Goal: Task Accomplishment & Management: Complete application form

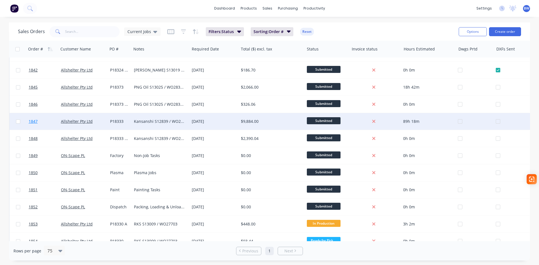
scroll to position [281, 0]
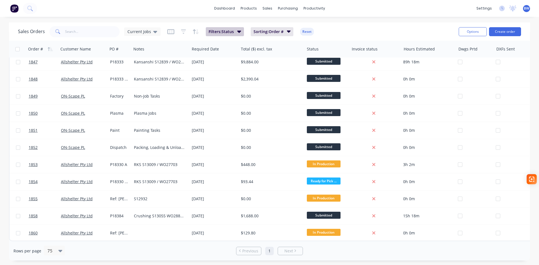
click at [228, 27] on button "Filters: Status" at bounding box center [225, 31] width 38 height 9
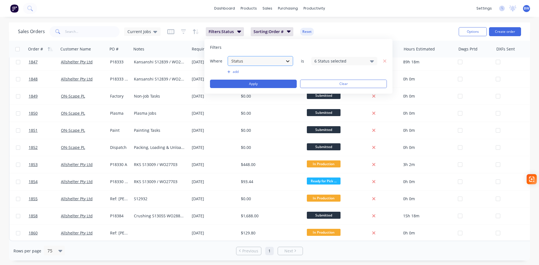
click at [283, 59] on div at bounding box center [288, 61] width 10 height 10
click at [357, 59] on div "6 Status selected" at bounding box center [339, 61] width 51 height 6
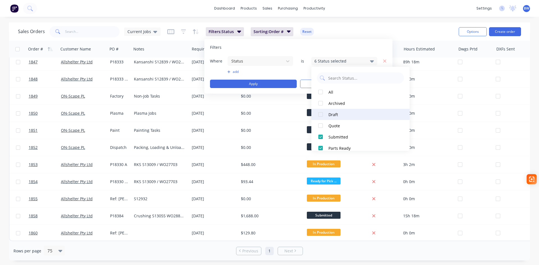
click at [340, 115] on div "Draft" at bounding box center [361, 115] width 67 height 6
click at [257, 85] on button "Apply" at bounding box center [253, 84] width 87 height 8
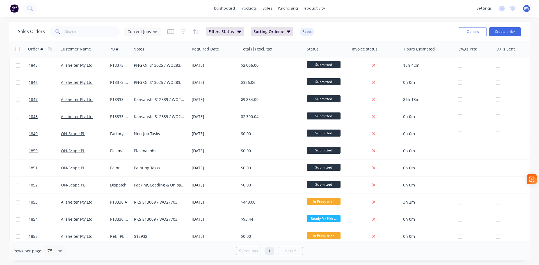
scroll to position [333, 0]
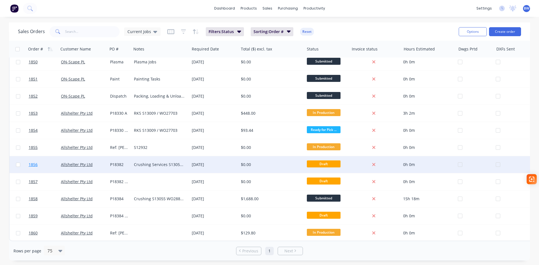
click at [35, 163] on span "1856" at bounding box center [33, 165] width 9 height 6
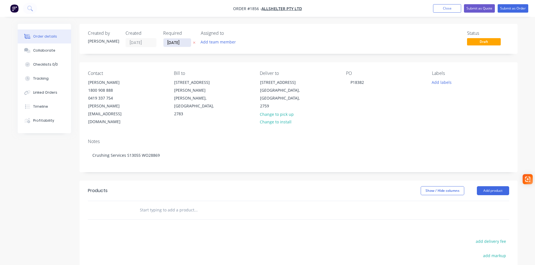
click at [186, 45] on input "[DATE]" at bounding box center [177, 42] width 28 height 8
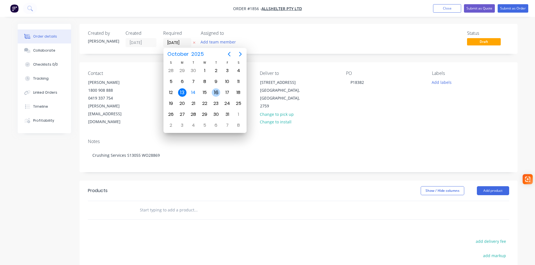
click at [217, 94] on div "16" at bounding box center [216, 92] width 8 height 8
type input "[DATE]"
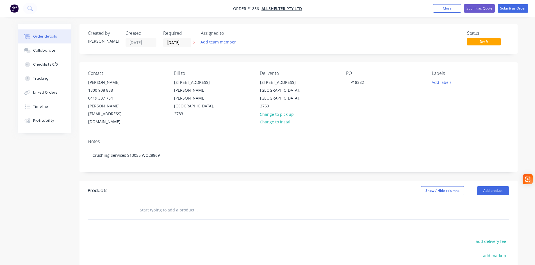
click at [441, 45] on div "Status Draft" at bounding box center [383, 39] width 252 height 17
drag, startPoint x: 442, startPoint y: 9, endPoint x: 292, endPoint y: 10, distance: 149.6
click at [440, 9] on button "Close" at bounding box center [447, 8] width 28 height 8
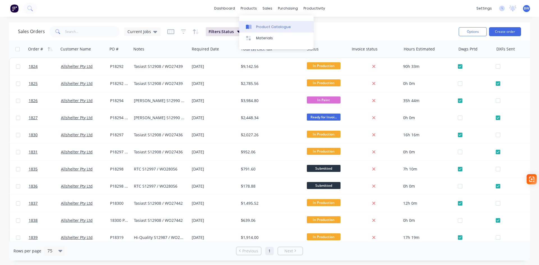
click at [262, 25] on div "Product Catalogue" at bounding box center [273, 26] width 35 height 5
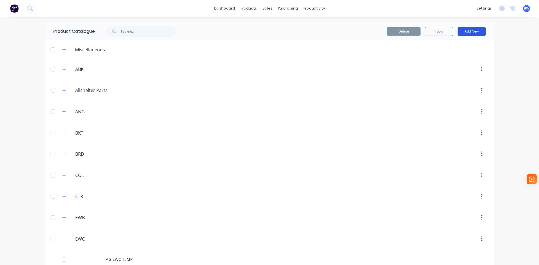
click at [471, 31] on button "Add New" at bounding box center [471, 31] width 28 height 9
click at [461, 54] on div "Product" at bounding box center [458, 57] width 43 height 8
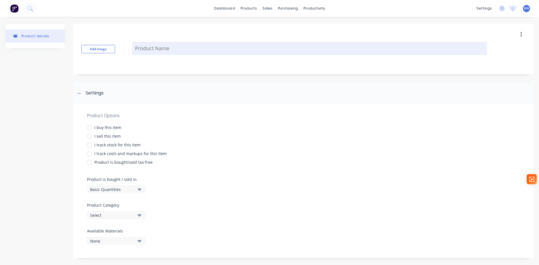
click at [171, 50] on textarea at bounding box center [309, 48] width 355 height 13
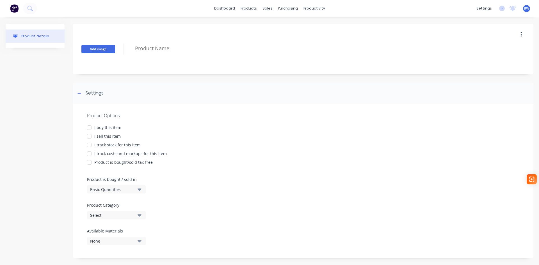
click at [104, 50] on button "Add image" at bounding box center [98, 49] width 34 height 8
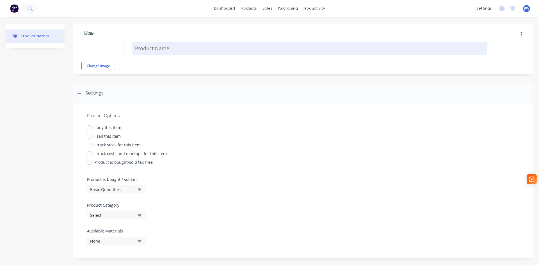
click at [156, 45] on textarea at bounding box center [309, 48] width 355 height 13
type textarea "x"
type textarea "A"
type textarea "x"
type textarea "AG"
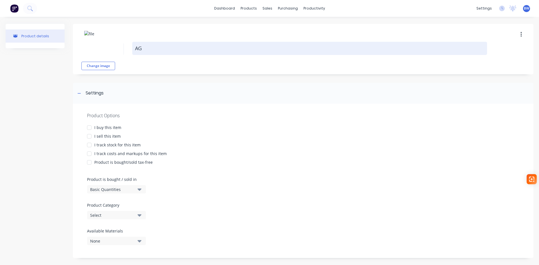
type textarea "x"
type textarea "AG-"
type textarea "x"
type textarea "AG-P"
type textarea "x"
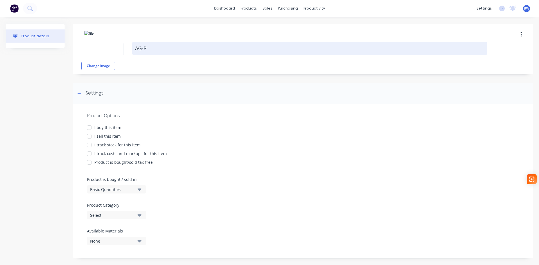
type textarea "AG-PL"
type textarea "x"
type textarea "AG-PLA"
type textarea "x"
type textarea "AG-PLA1"
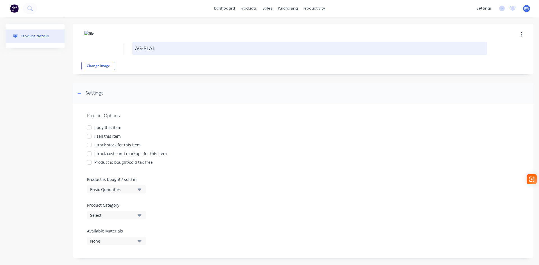
type textarea "x"
type textarea "AG-PLA13"
type textarea "x"
type textarea "AG-PLA134"
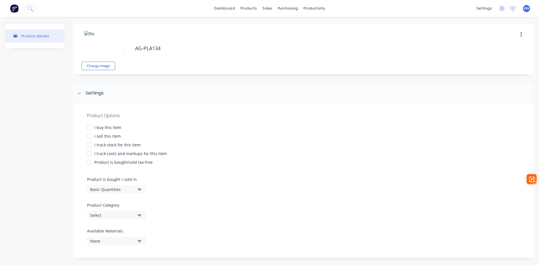
click at [92, 127] on div at bounding box center [89, 127] width 11 height 11
click at [89, 138] on div at bounding box center [89, 136] width 11 height 11
click at [89, 147] on div at bounding box center [89, 144] width 11 height 11
click at [89, 152] on div at bounding box center [89, 153] width 11 height 11
type textarea "x"
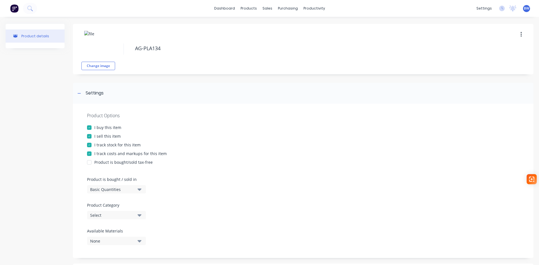
type textarea "AG-PLA134"
type textarea "x"
type textarea "AG-PLA134"
click at [99, 217] on div "Select" at bounding box center [112, 215] width 45 height 6
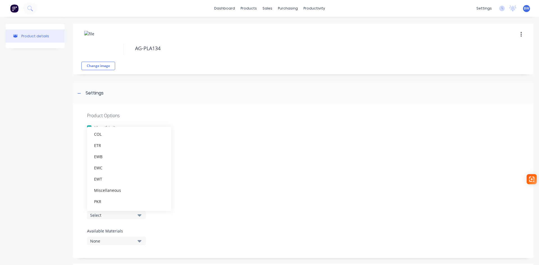
scroll to position [84, 0]
click at [107, 203] on div "Plates" at bounding box center [129, 202] width 84 height 11
type textarea "x"
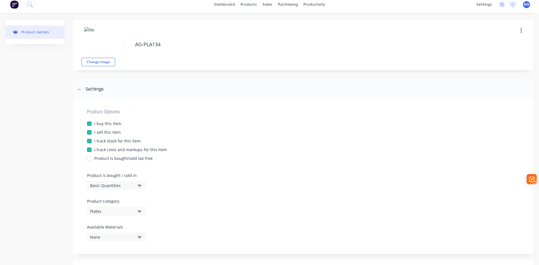
scroll to position [0, 0]
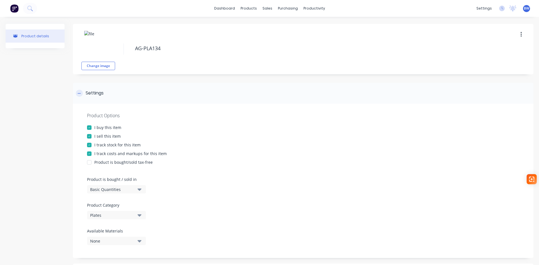
click at [79, 94] on icon at bounding box center [78, 93] width 3 height 4
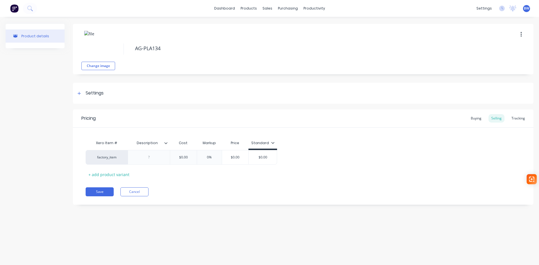
type input "Description"
click at [165, 145] on input "Description" at bounding box center [147, 143] width 39 height 5
click at [168, 143] on div at bounding box center [167, 143] width 3 height 5
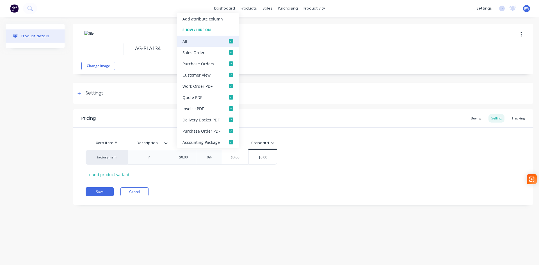
click at [233, 40] on div at bounding box center [230, 41] width 11 height 11
type textarea "x"
click at [141, 162] on div at bounding box center [149, 157] width 42 height 15
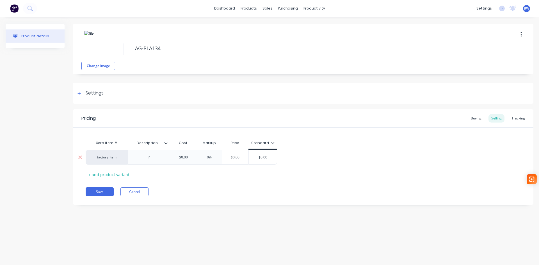
click at [146, 159] on div at bounding box center [149, 157] width 28 height 7
click at [181, 180] on div "Pricing Buying Selling Tracking Xero Item # Description Cost Markup Price Stand…" at bounding box center [303, 156] width 460 height 95
click at [104, 193] on button "Save" at bounding box center [100, 191] width 28 height 9
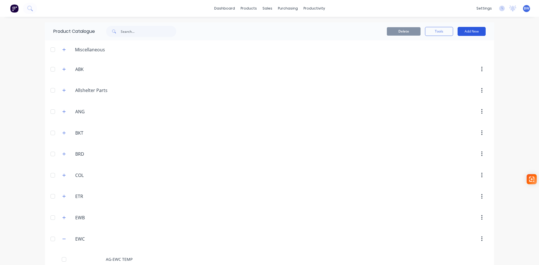
click at [462, 29] on button "Add New" at bounding box center [471, 31] width 28 height 9
click at [449, 56] on div "Product" at bounding box center [458, 57] width 43 height 8
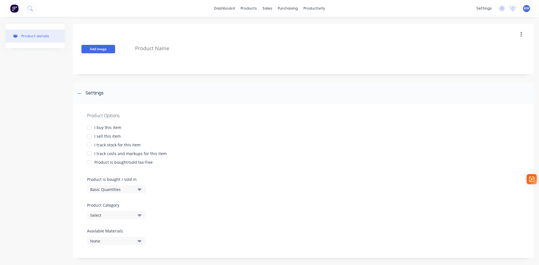
click at [92, 49] on button "Add image" at bounding box center [98, 49] width 34 height 8
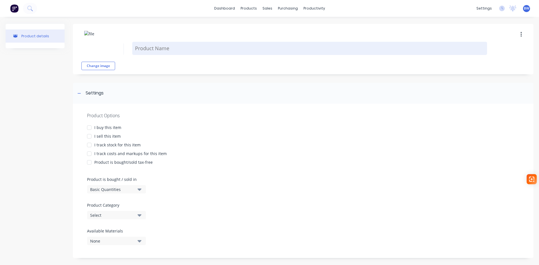
click at [145, 51] on textarea at bounding box center [309, 48] width 355 height 13
type textarea "x"
type textarea "A"
type textarea "x"
type textarea "AG"
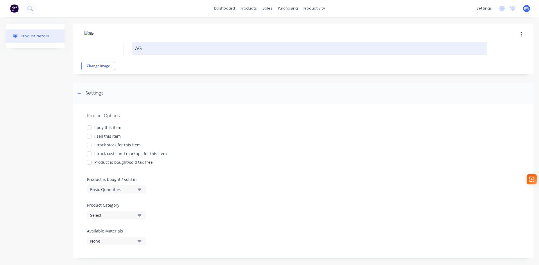
type textarea "x"
type textarea "AG-"
type textarea "x"
type textarea "AG-P"
type textarea "x"
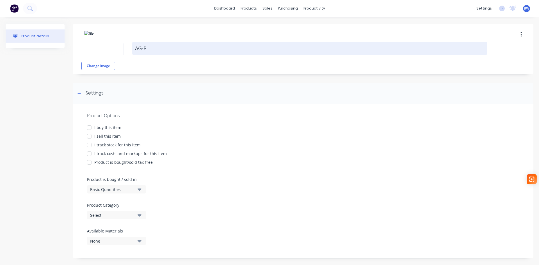
type textarea "AG-PL"
type textarea "x"
type textarea "AG-PLA"
type textarea "x"
type textarea "AG-PLA1"
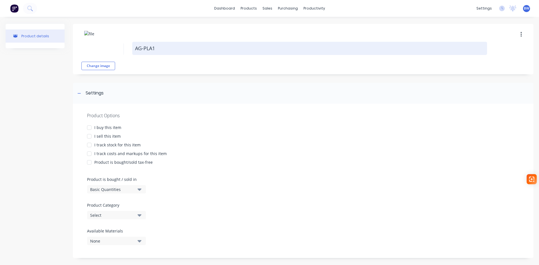
type textarea "x"
type textarea "AG-PLA13"
type textarea "x"
type textarea "AG-PLA133"
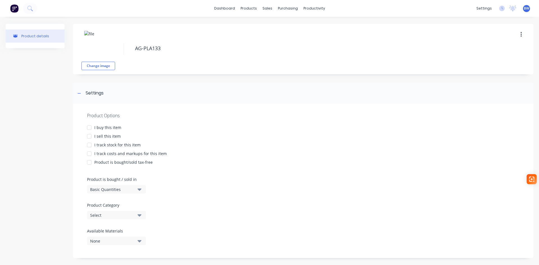
drag, startPoint x: 88, startPoint y: 127, endPoint x: 92, endPoint y: 132, distance: 6.8
click at [88, 127] on div at bounding box center [89, 127] width 11 height 11
click at [91, 136] on div at bounding box center [89, 136] width 11 height 11
click at [88, 142] on div at bounding box center [89, 144] width 11 height 11
click at [88, 153] on div at bounding box center [89, 153] width 11 height 11
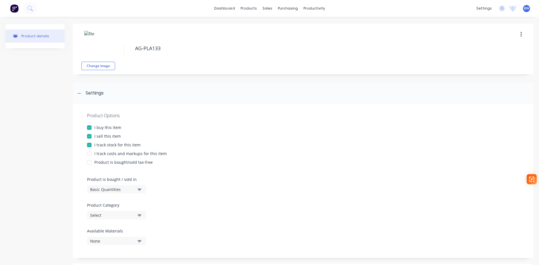
type textarea "x"
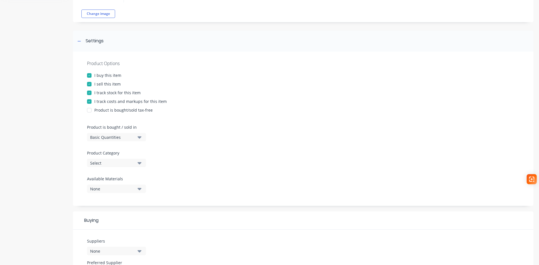
scroll to position [56, 0]
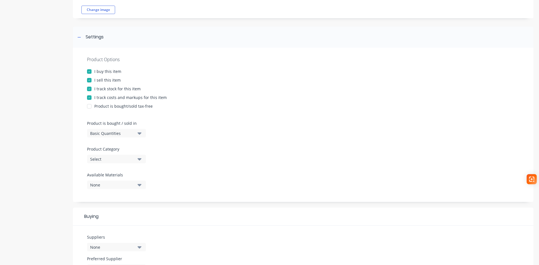
type textarea "AG-PLA133"
type textarea "x"
type textarea "AG-PLA133"
click at [111, 161] on div "Select" at bounding box center [112, 159] width 45 height 6
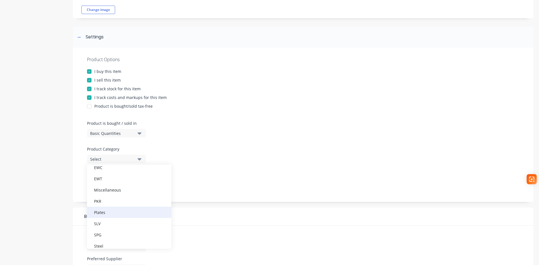
click at [107, 216] on div "Plates" at bounding box center [129, 212] width 84 height 11
click at [78, 37] on icon at bounding box center [78, 37] width 3 height 4
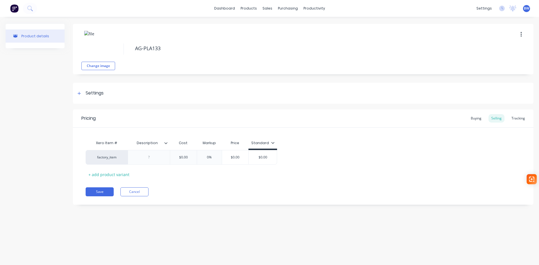
scroll to position [0, 0]
click at [166, 144] on icon at bounding box center [165, 143] width 3 height 2
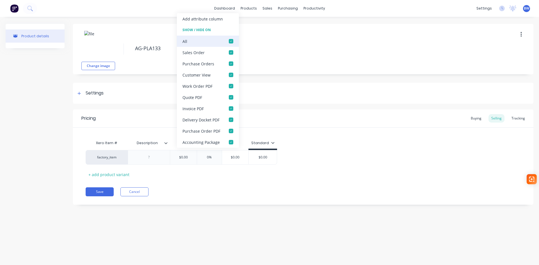
click at [232, 42] on div at bounding box center [230, 41] width 11 height 11
click at [229, 54] on div at bounding box center [230, 52] width 11 height 11
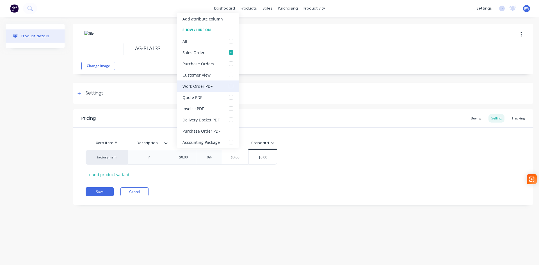
click at [230, 87] on div at bounding box center [230, 86] width 11 height 11
type textarea "x"
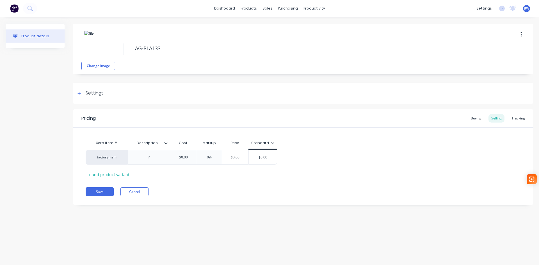
click at [184, 179] on div "Pricing Buying Selling Tracking Xero Item # Description Cost Markup Price Stand…" at bounding box center [303, 156] width 460 height 95
click at [150, 158] on div at bounding box center [149, 157] width 28 height 7
click at [96, 192] on button "Save" at bounding box center [100, 191] width 28 height 9
type textarea "x"
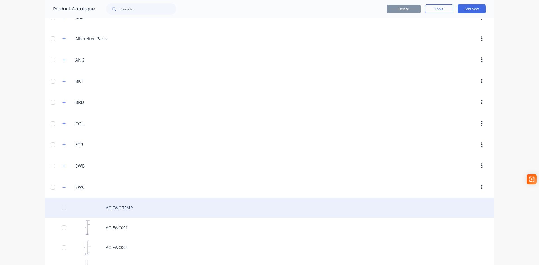
scroll to position [56, 0]
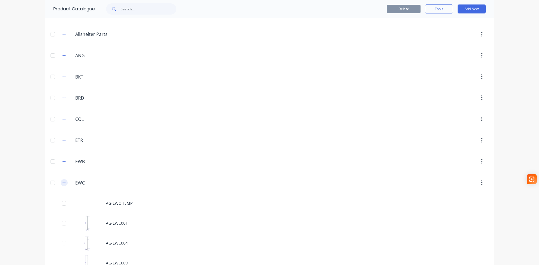
click at [63, 183] on icon "button" at bounding box center [64, 183] width 3 height 0
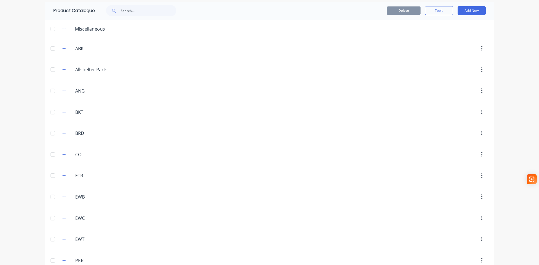
scroll to position [0, 0]
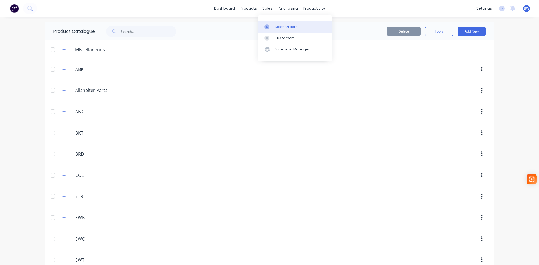
click at [286, 26] on div "Sales Orders" at bounding box center [285, 26] width 23 height 5
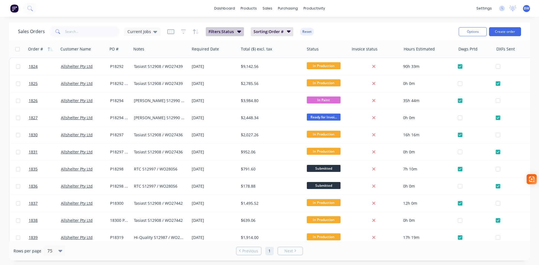
click at [227, 35] on button "Filters: Status" at bounding box center [225, 31] width 38 height 9
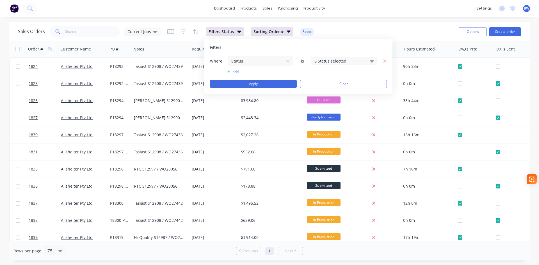
click at [342, 58] on div "6 Status selected" at bounding box center [339, 61] width 51 height 6
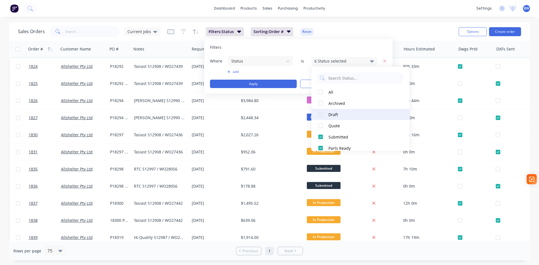
click at [332, 114] on div "Draft" at bounding box center [361, 115] width 67 height 6
click at [246, 81] on button "Apply" at bounding box center [253, 84] width 87 height 8
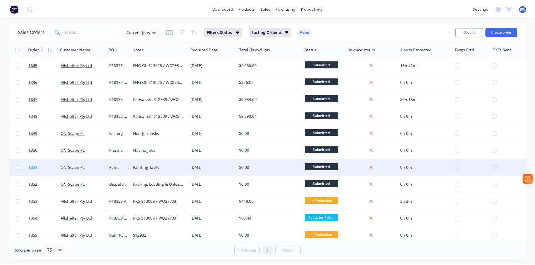
scroll to position [333, 0]
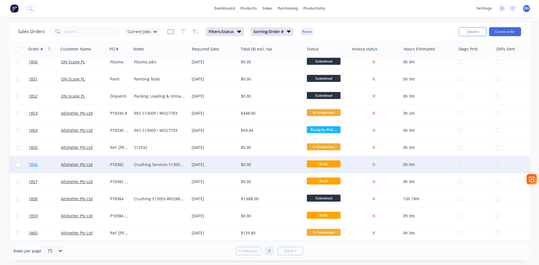
click at [33, 162] on span "1856" at bounding box center [33, 165] width 9 height 6
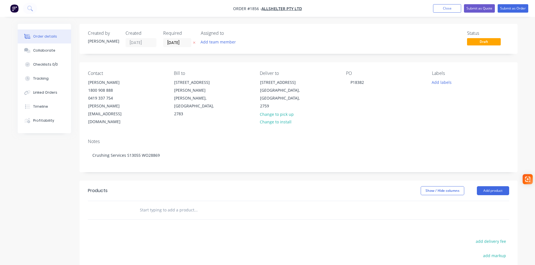
click at [166, 205] on input "text" at bounding box center [195, 210] width 112 height 11
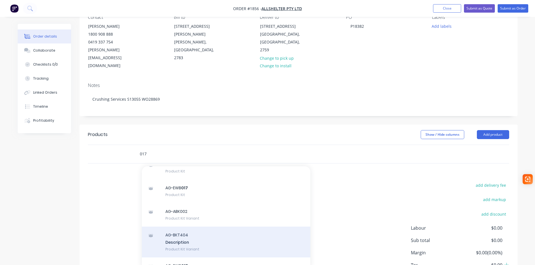
scroll to position [56, 0]
type input "017"
click at [208, 232] on div "AG-EWB 017 Description Product Kit Variant" at bounding box center [226, 245] width 168 height 31
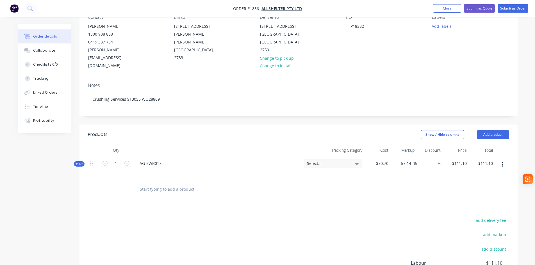
click at [325, 161] on span "Select..." at bounding box center [328, 164] width 42 height 6
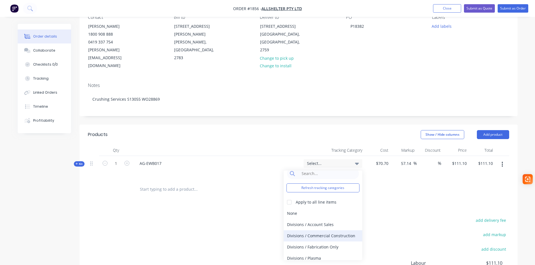
scroll to position [10, 0]
click at [325, 238] on div "Divisions / Fabrication Only" at bounding box center [322, 243] width 79 height 11
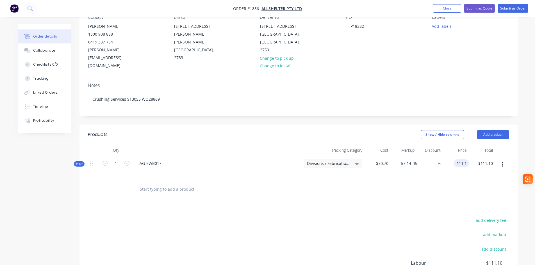
click at [464, 159] on input "111.1" at bounding box center [462, 163] width 13 height 8
type input "112"
type input "58.42"
type input "$112.00"
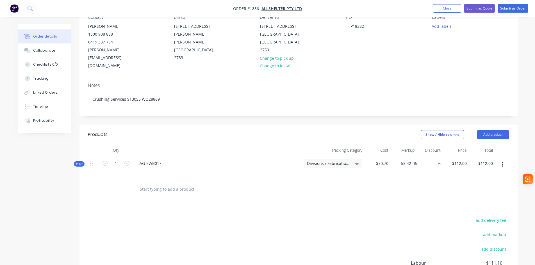
click at [148, 184] on input "text" at bounding box center [195, 189] width 112 height 11
type input "937"
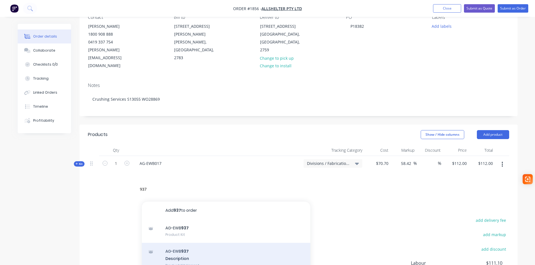
click at [187, 244] on div "AG-EWB 937 Description Product Kit Variant" at bounding box center [226, 258] width 168 height 31
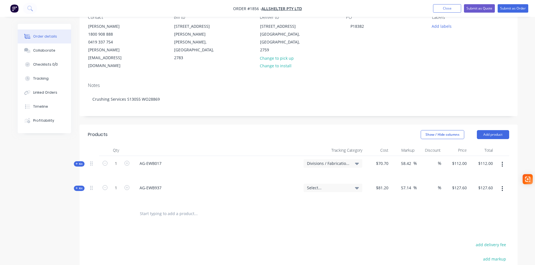
click at [348, 185] on span "Select..." at bounding box center [328, 188] width 42 height 6
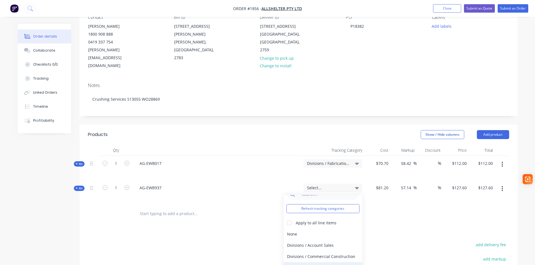
click at [328, 262] on div "Divisions / Fabrication Only" at bounding box center [322, 267] width 79 height 11
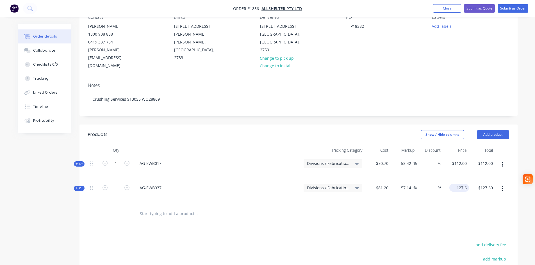
click at [460, 184] on input "127.6" at bounding box center [459, 188] width 17 height 8
type input "128"
type input "57.64"
type input "$128.00"
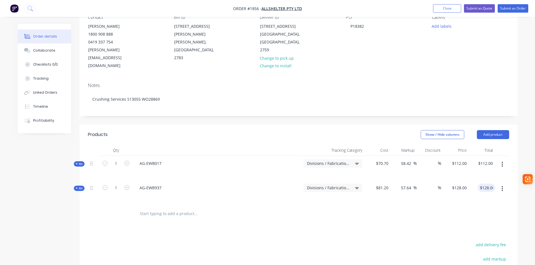
click at [183, 208] on input "text" at bounding box center [195, 213] width 112 height 11
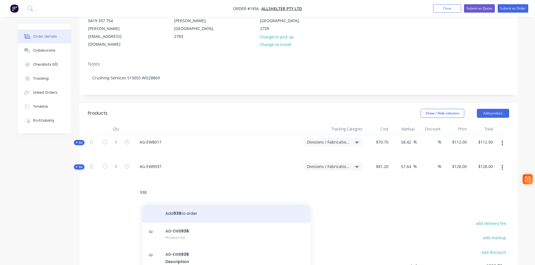
scroll to position [112, 0]
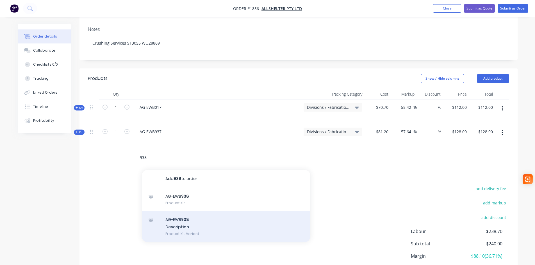
type input "938"
click at [184, 214] on div "AG-EWB 938 Description Product Kit Variant" at bounding box center [226, 226] width 168 height 31
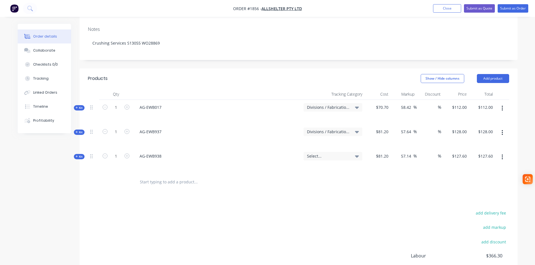
click at [333, 153] on span "Select..." at bounding box center [328, 156] width 42 height 6
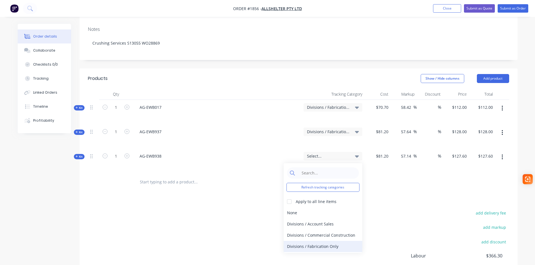
click at [323, 241] on div "Divisions / Fabrication Only" at bounding box center [322, 246] width 79 height 11
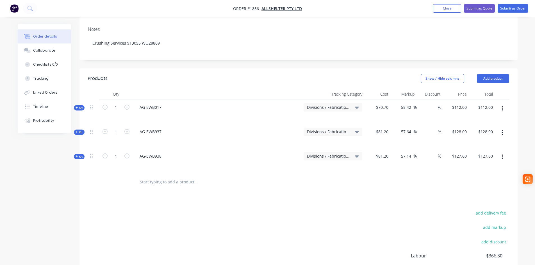
click at [470, 149] on div "$127.60 $127.60" at bounding box center [482, 161] width 26 height 24
click at [464, 152] on input "127.6" at bounding box center [459, 156] width 17 height 8
type input "128"
type input "57.64"
type input "$128.00"
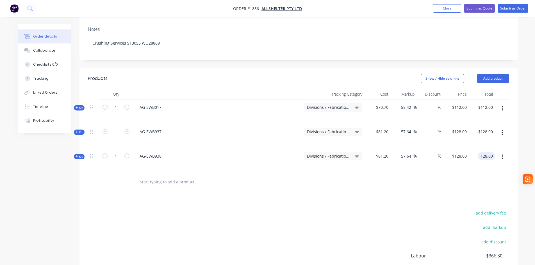
type input "$128.00"
click at [157, 177] on input "text" at bounding box center [195, 182] width 112 height 11
click at [140, 177] on input "001" at bounding box center [195, 182] width 112 height 11
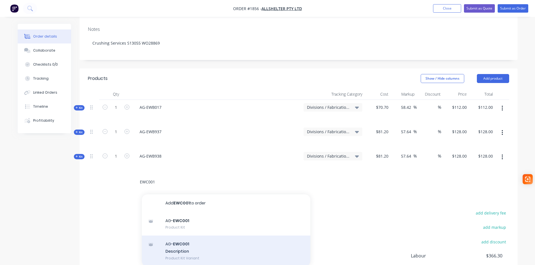
type input "EWC001"
click at [190, 236] on div "AG- EWC001 Description Product Kit Variant" at bounding box center [226, 251] width 168 height 31
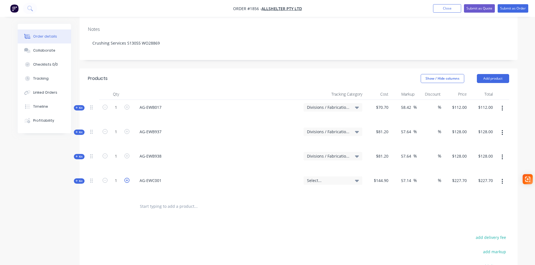
click at [125, 178] on icon "button" at bounding box center [126, 180] width 5 height 5
type input "2"
type input "$455.40"
click at [355, 178] on icon at bounding box center [357, 181] width 4 height 6
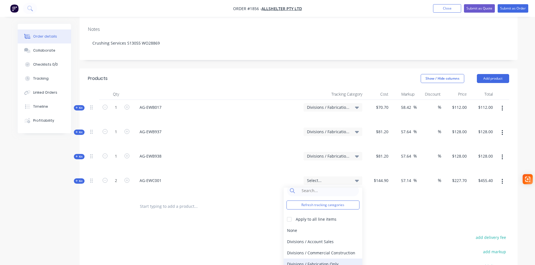
scroll to position [10, 0]
click at [330, 255] on div "Divisions / Fabrication Only" at bounding box center [322, 260] width 79 height 11
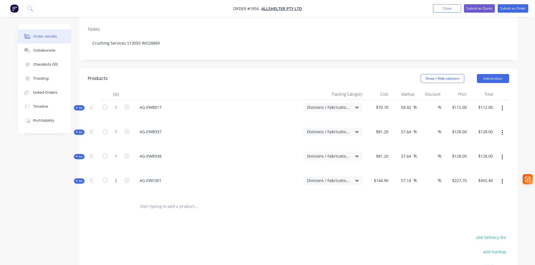
click at [449, 173] on div "$227.70 $227.70" at bounding box center [456, 185] width 26 height 24
click at [454, 177] on div "227.7 $227.70" at bounding box center [459, 181] width 20 height 8
type input "228"
type input "57.35"
type input "$228.00"
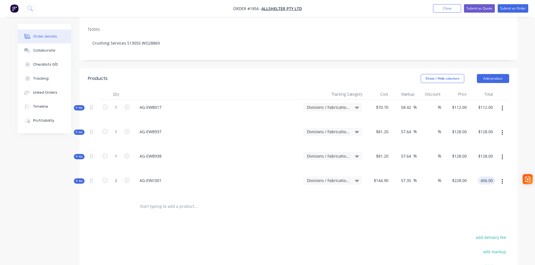
type input "$456.00"
click at [144, 201] on input "text" at bounding box center [195, 206] width 112 height 11
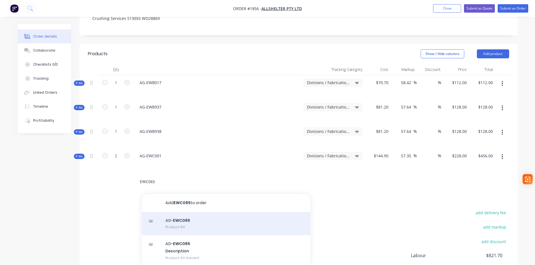
scroll to position [140, 0]
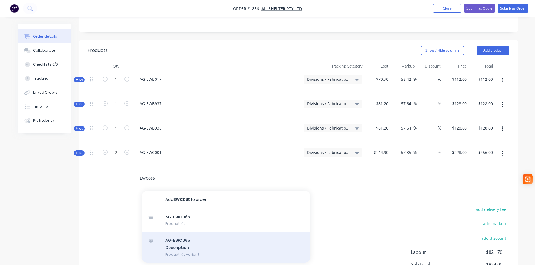
type input "EWC065"
click at [181, 232] on div "AG- EWC065 Description Product Kit Variant" at bounding box center [226, 247] width 168 height 31
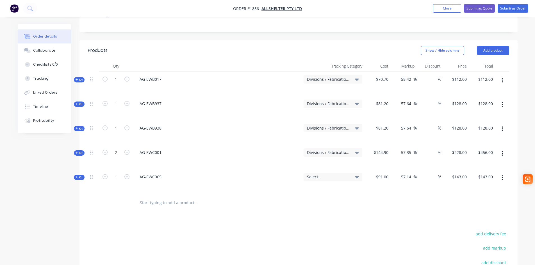
click at [336, 174] on span "Select..." at bounding box center [328, 177] width 42 height 6
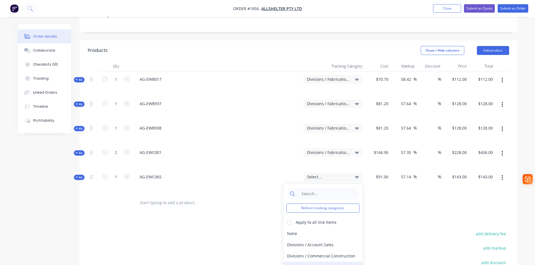
click at [324, 262] on div "Divisions / Fabrication Only" at bounding box center [322, 267] width 79 height 11
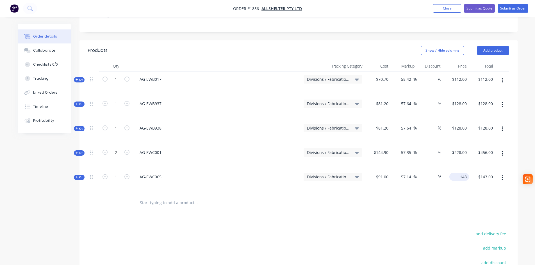
click at [459, 173] on input "143" at bounding box center [459, 177] width 17 height 8
type input "144"
type input "58.24"
type input "$144.00"
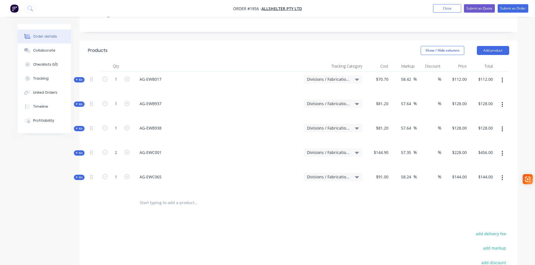
click at [168, 197] on input "text" at bounding box center [195, 202] width 112 height 11
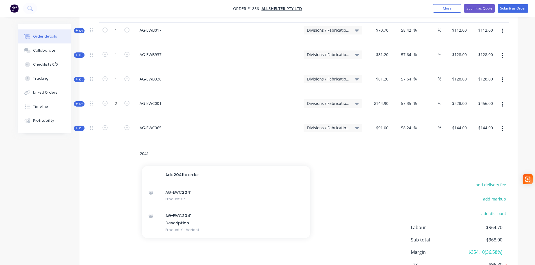
scroll to position [196, 0]
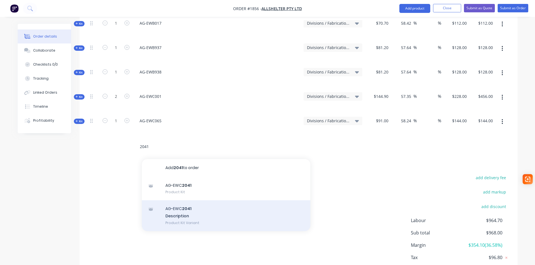
type input "2041"
click at [181, 203] on div "AG-EWC 2041 Description Product Kit Variant" at bounding box center [226, 215] width 168 height 31
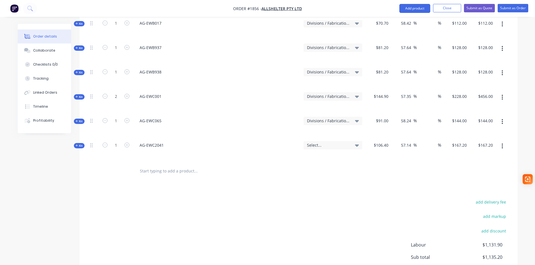
click at [311, 142] on span "Select..." at bounding box center [328, 145] width 42 height 6
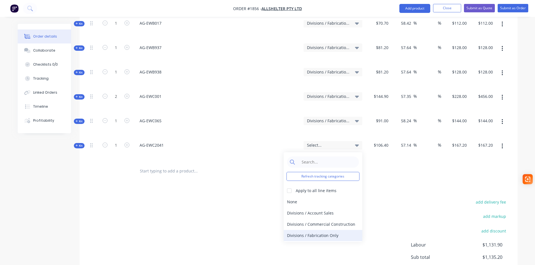
click at [321, 230] on div "Divisions / Fabrication Only" at bounding box center [322, 235] width 79 height 11
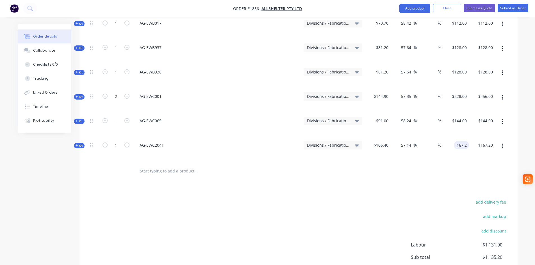
click at [463, 141] on input "167.2" at bounding box center [462, 145] width 13 height 8
type input "168"
type input "57.89"
type input "$168.00"
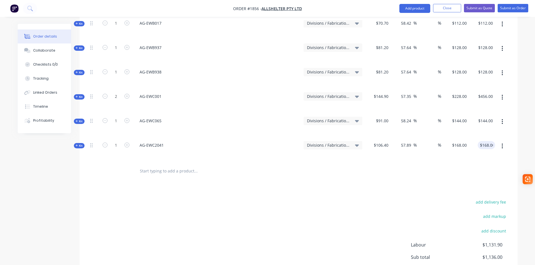
click at [153, 166] on input "text" at bounding box center [195, 171] width 112 height 11
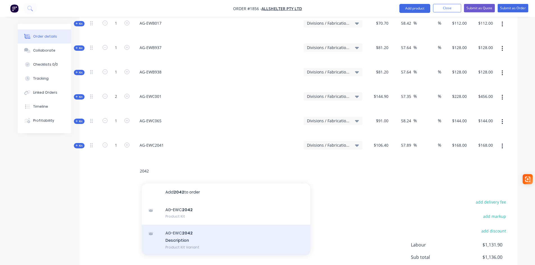
type input "2042"
click at [184, 225] on div "AG-EWC 2042 Description Product Kit Variant" at bounding box center [226, 240] width 168 height 31
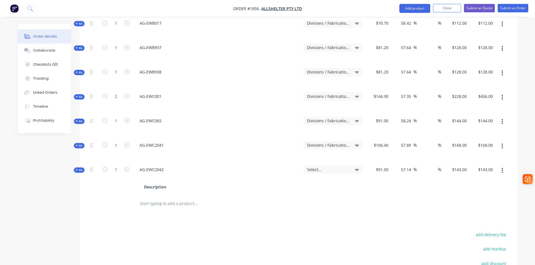
click at [332, 167] on span "Select..." at bounding box center [328, 170] width 42 height 6
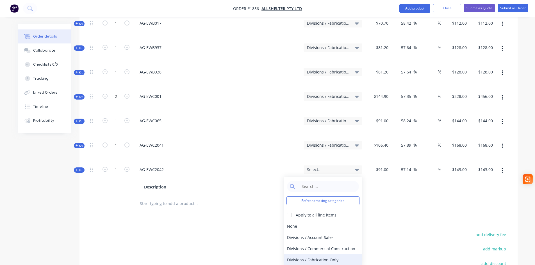
click at [327, 255] on div "Divisions / Fabrication Only" at bounding box center [322, 260] width 79 height 11
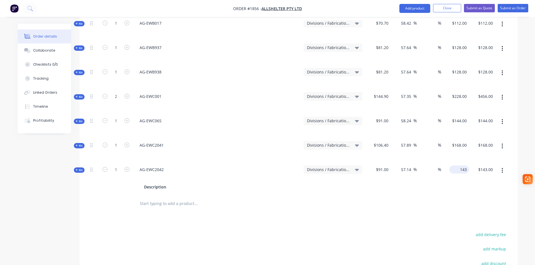
click at [462, 166] on input "143" at bounding box center [459, 170] width 17 height 8
type input "144"
type input "58.24"
type input "$144.00"
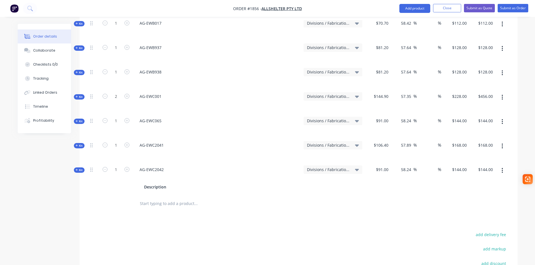
click at [156, 198] on input "text" at bounding box center [195, 203] width 112 height 11
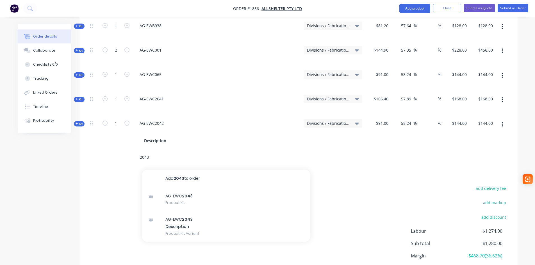
scroll to position [253, 0]
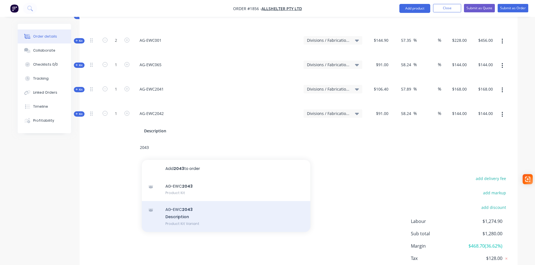
type input "2043"
click at [180, 203] on div "AG-EWC 2043 Description Product Kit Variant" at bounding box center [226, 216] width 168 height 31
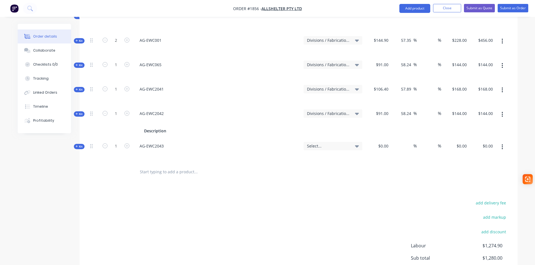
click at [502, 112] on icon "button" at bounding box center [502, 114] width 1 height 5
click at [485, 170] on div "Delete" at bounding box center [482, 174] width 43 height 8
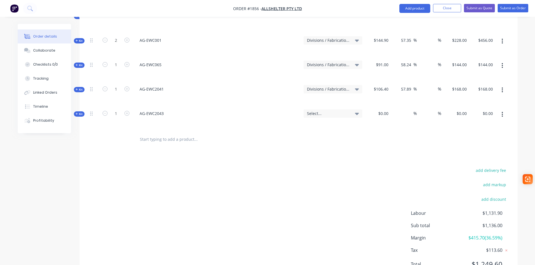
click at [150, 134] on input "text" at bounding box center [195, 139] width 112 height 11
click at [149, 134] on input "2043" at bounding box center [195, 139] width 112 height 11
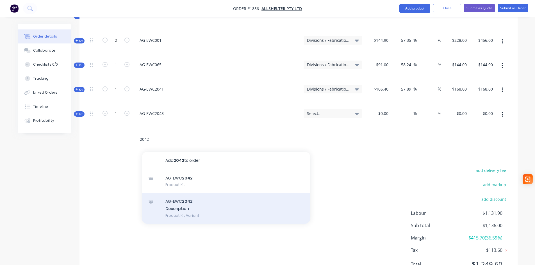
type input "2042"
click at [180, 193] on div "AG-EWC 2042 Description Product Kit Variant" at bounding box center [226, 208] width 168 height 31
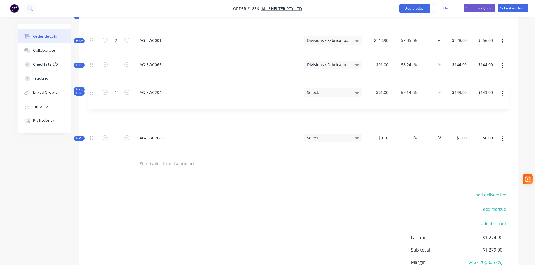
drag, startPoint x: 91, startPoint y: 122, endPoint x: 91, endPoint y: 90, distance: 31.7
click at [91, 90] on div "Kit 1 AG-EWB017 Divisions / Fabrication Only $70.70 58.42 58.42 % % $112.00 $11…" at bounding box center [298, 57] width 421 height 195
click at [326, 111] on span "Select..." at bounding box center [328, 114] width 42 height 6
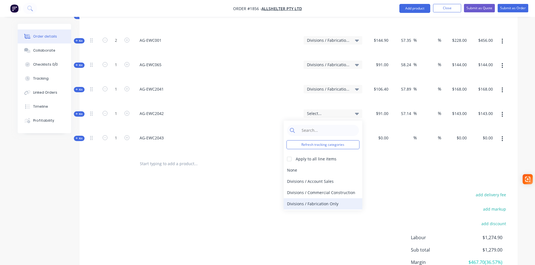
click at [322, 198] on div "Divisions / Fabrication Only" at bounding box center [322, 203] width 79 height 11
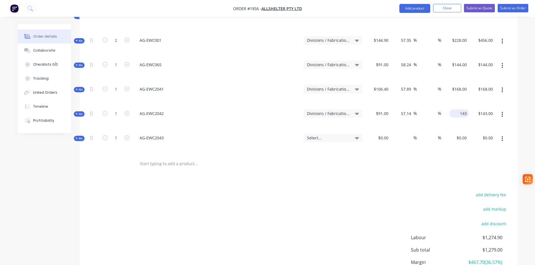
click at [463, 109] on input "143" at bounding box center [459, 113] width 17 height 8
type input "144"
type input "58.24"
type input "$144.00"
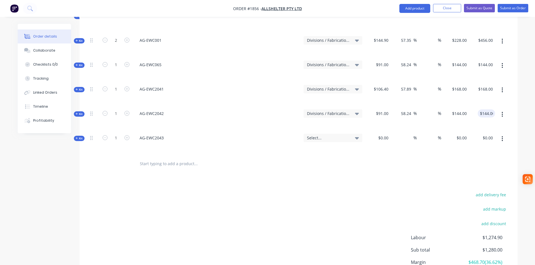
click at [321, 135] on span "Select..." at bounding box center [328, 138] width 42 height 6
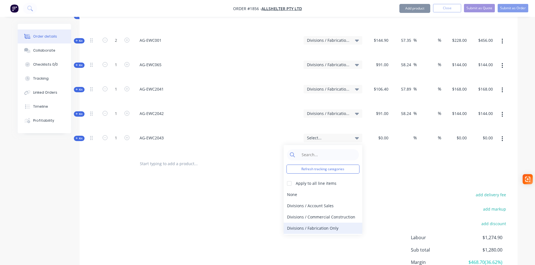
click at [343, 223] on div "Divisions / Fabrication Only" at bounding box center [322, 228] width 79 height 11
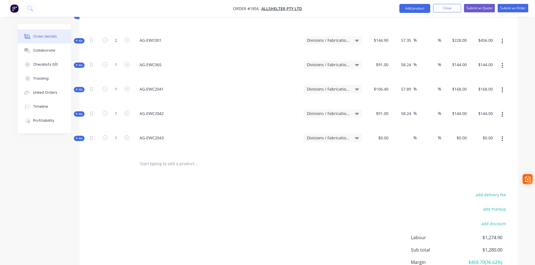
click at [503, 134] on button "button" at bounding box center [501, 139] width 13 height 10
click at [483, 194] on div "Delete" at bounding box center [482, 198] width 43 height 8
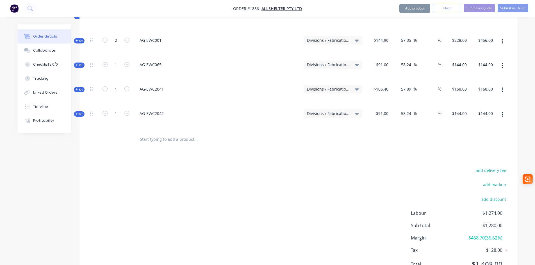
click at [163, 134] on input "text" at bounding box center [195, 139] width 112 height 11
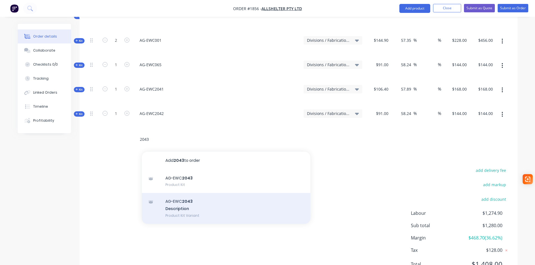
type input "2043"
click at [168, 198] on div "AG-EWC 2043 Description Product Kit Variant" at bounding box center [226, 208] width 168 height 31
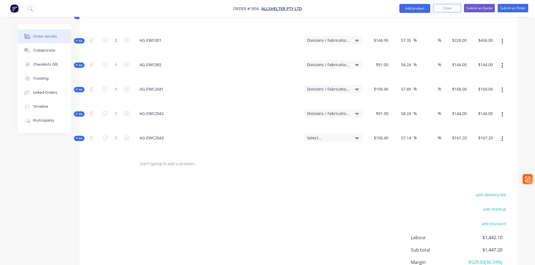
click at [324, 135] on span "Select..." at bounding box center [328, 138] width 42 height 6
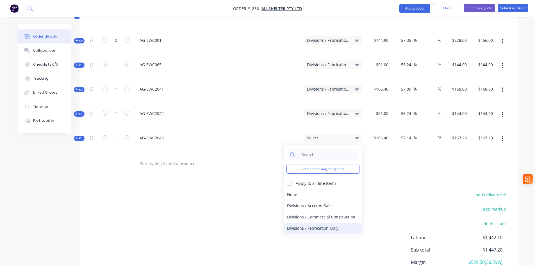
click at [321, 223] on div "Divisions / Fabrication Only" at bounding box center [322, 228] width 79 height 11
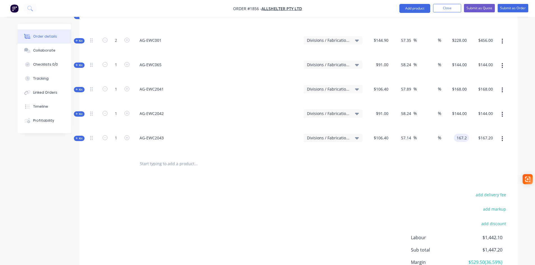
click at [466, 134] on input "167.2" at bounding box center [462, 138] width 13 height 8
type input "168"
type input "57.89"
type input "$168.00"
click at [157, 158] on input "text" at bounding box center [195, 163] width 112 height 11
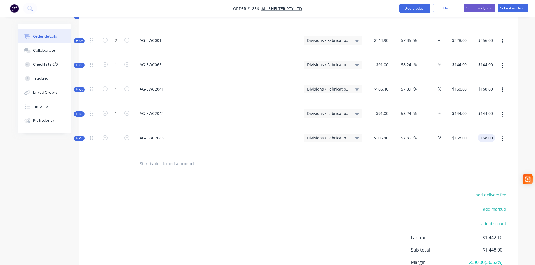
type input "$168.00"
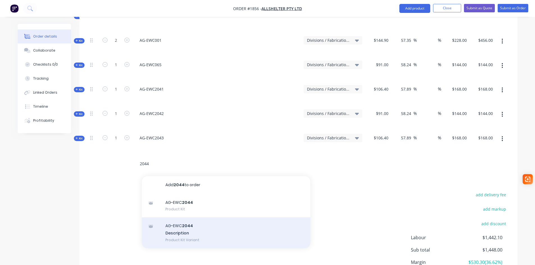
type input "2044"
click at [180, 221] on div "AG-EWC 2044 Description Product Kit Variant" at bounding box center [226, 233] width 168 height 31
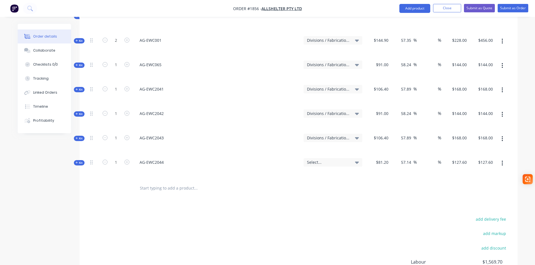
click at [339, 159] on span "Select..." at bounding box center [328, 162] width 42 height 6
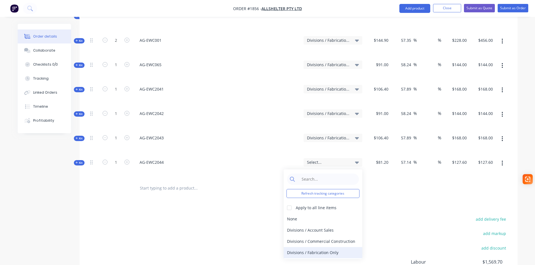
click at [327, 247] on div "Divisions / Fabrication Only" at bounding box center [322, 252] width 79 height 11
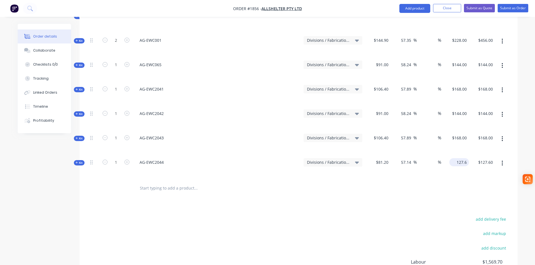
click at [452, 155] on div "127.6 $127.60" at bounding box center [456, 167] width 26 height 24
type input "128"
type input "57.64"
type input "$128.00"
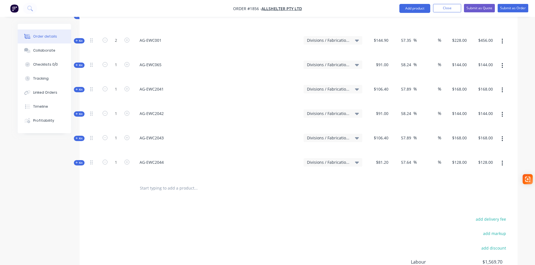
click at [165, 183] on input "text" at bounding box center [195, 188] width 112 height 11
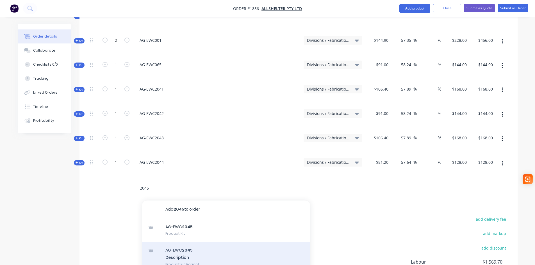
type input "2045"
click at [181, 242] on div "AG-EWC 2045 Description Product Kit Variant" at bounding box center [226, 257] width 168 height 31
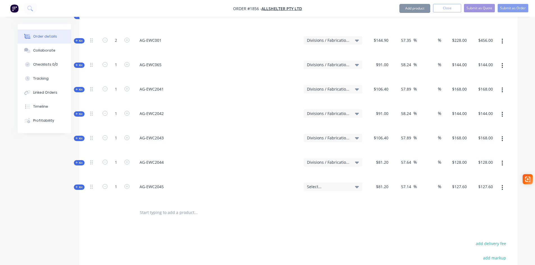
click at [307, 183] on div "Select..." at bounding box center [332, 187] width 59 height 8
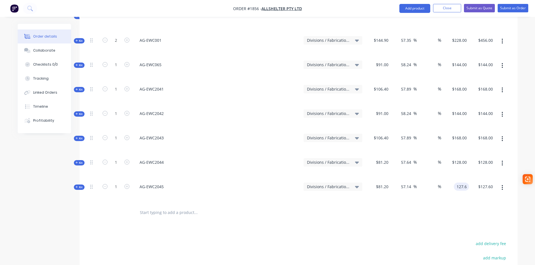
click at [454, 183] on div "127.6 127.6" at bounding box center [461, 187] width 15 height 8
type input "128"
type input "57.64"
type input "$128.00"
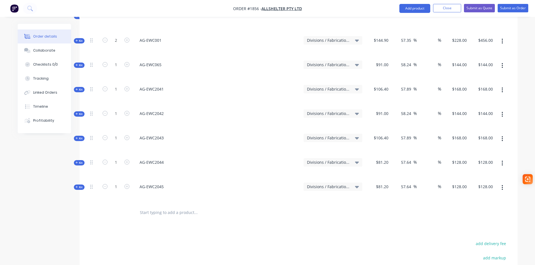
click at [168, 207] on input "text" at bounding box center [195, 212] width 112 height 11
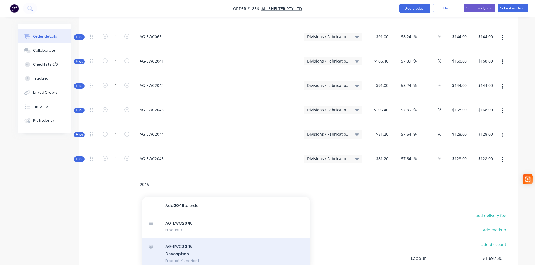
type input "2046"
click at [204, 241] on div "AG-EWC 2046 Description Product Kit Variant" at bounding box center [226, 253] width 168 height 31
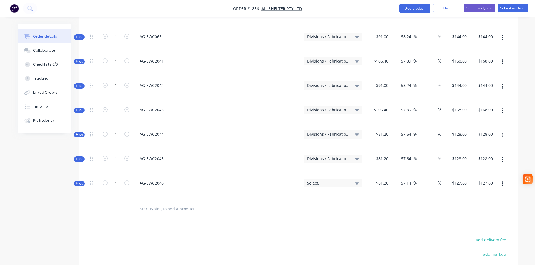
click at [334, 180] on span "Select..." at bounding box center [328, 183] width 42 height 6
click at [465, 179] on input "127.6" at bounding box center [459, 183] width 17 height 8
type input "128"
type input "57.64"
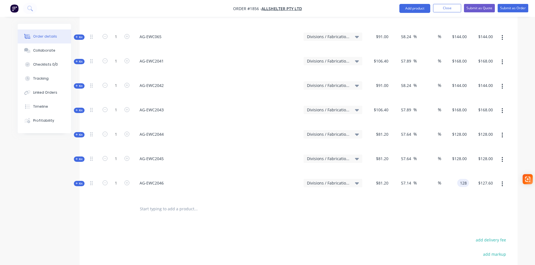
type input "$128.00"
click at [175, 203] on input "text" at bounding box center [195, 208] width 112 height 11
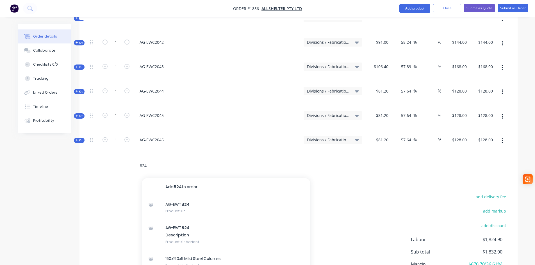
scroll to position [337, 0]
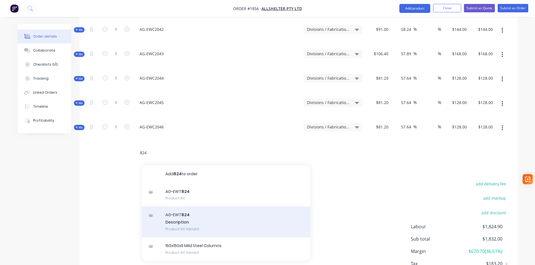
type input "824"
click at [180, 208] on div "AG-EWT 824 Description Product Kit Variant" at bounding box center [226, 222] width 168 height 31
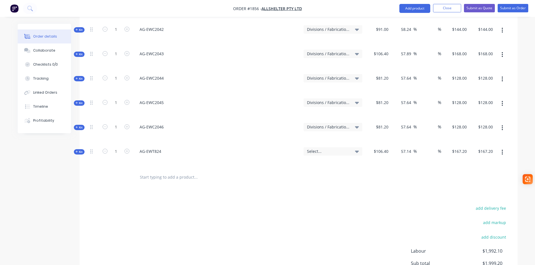
click at [338, 148] on span "Select..." at bounding box center [328, 151] width 42 height 6
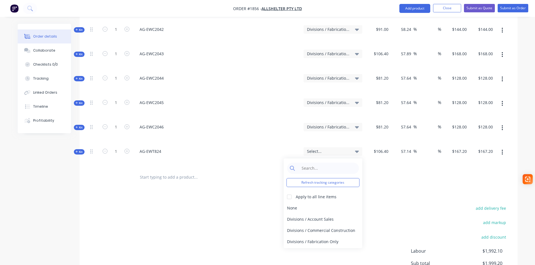
drag, startPoint x: 326, startPoint y: 225, endPoint x: 414, endPoint y: 169, distance: 104.2
click at [326, 236] on div "Divisions / Fabrication Only" at bounding box center [322, 241] width 79 height 11
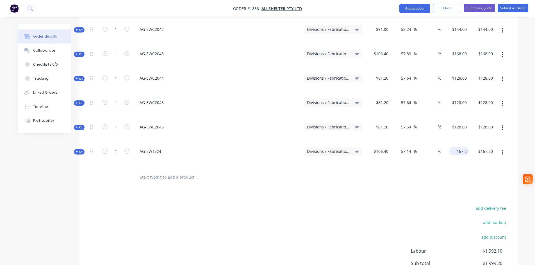
click at [466, 147] on input "167.2" at bounding box center [459, 151] width 17 height 8
type input "168"
type input "57.89"
type input "$168.00"
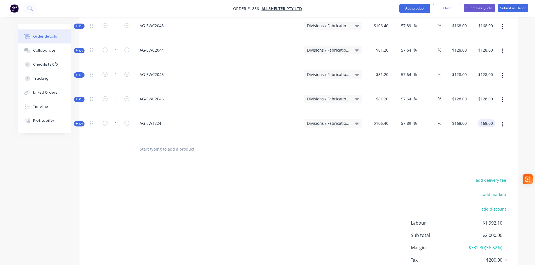
type input "$168.00"
click at [507, 140] on div at bounding box center [298, 149] width 421 height 18
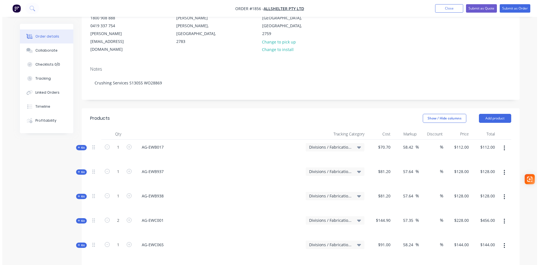
scroll to position [0, 0]
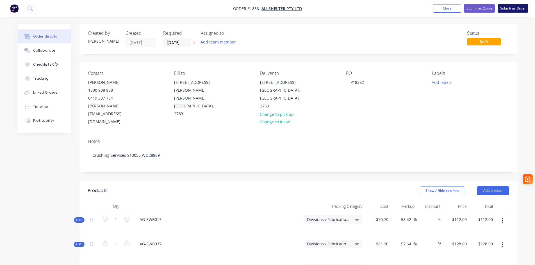
click at [509, 8] on button "Submit as Order" at bounding box center [512, 8] width 31 height 8
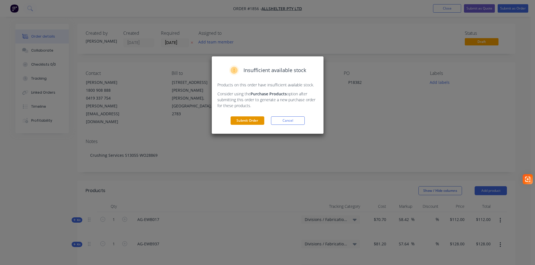
click at [258, 122] on button "Submit Order" at bounding box center [247, 120] width 34 height 8
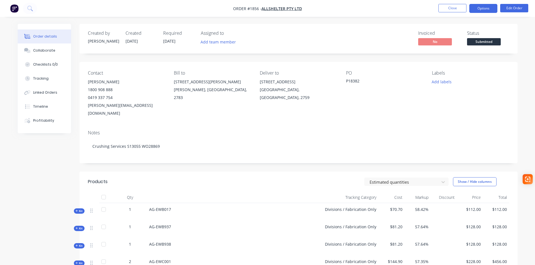
click at [478, 9] on button "Options" at bounding box center [483, 8] width 28 height 9
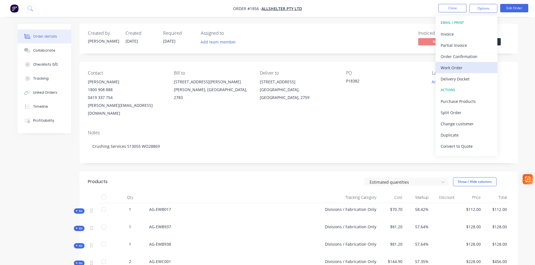
click at [456, 69] on div "Work Order" at bounding box center [466, 68] width 52 height 8
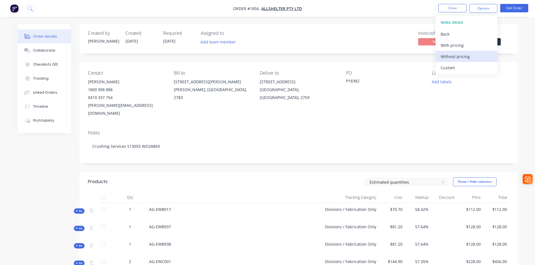
click at [460, 58] on div "Without pricing" at bounding box center [466, 56] width 52 height 8
click at [387, 5] on nav "Order #1856 - Allshelter Pty Ltd Close Options EMAIL / PRINT Invoice Partial In…" at bounding box center [267, 8] width 535 height 17
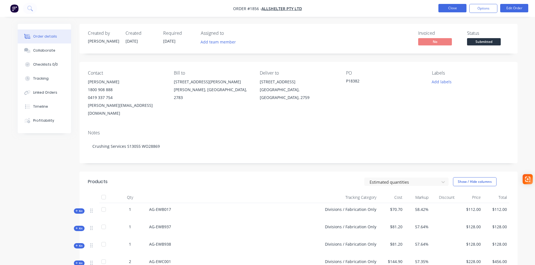
click at [445, 7] on button "Close" at bounding box center [452, 8] width 28 height 8
